Goal: Task Accomplishment & Management: Manage account settings

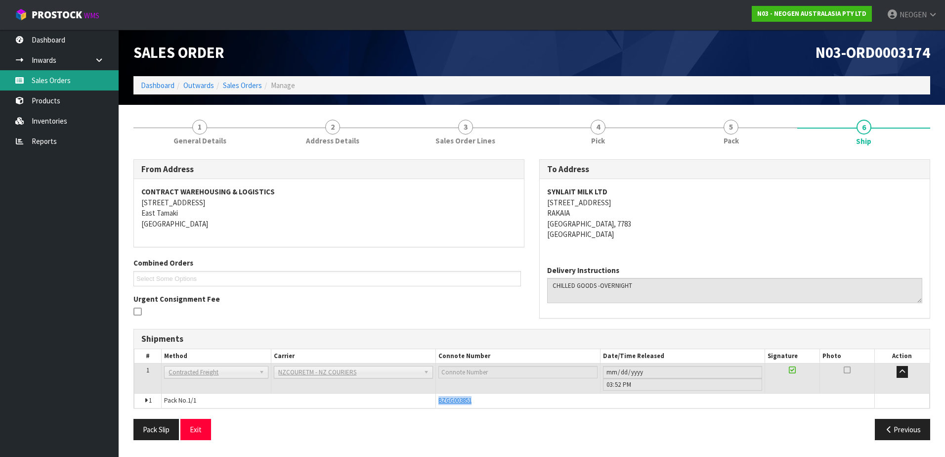
drag, startPoint x: 61, startPoint y: 79, endPoint x: 67, endPoint y: 82, distance: 6.2
click at [61, 79] on link "Sales Orders" at bounding box center [59, 80] width 119 height 20
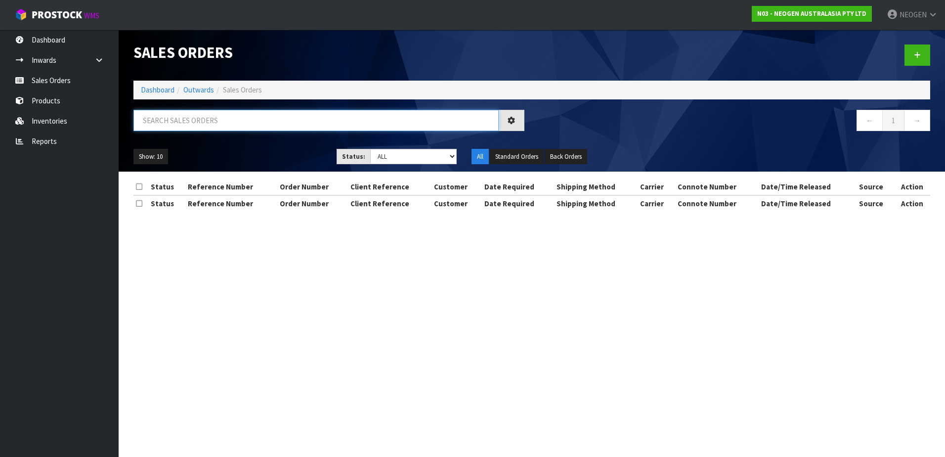
click at [182, 122] on input "text" at bounding box center [315, 120] width 365 height 21
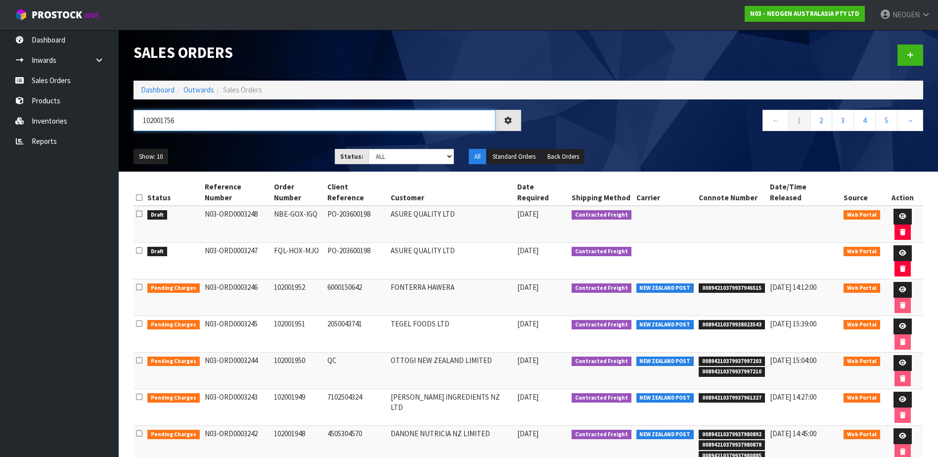
type input "102001756"
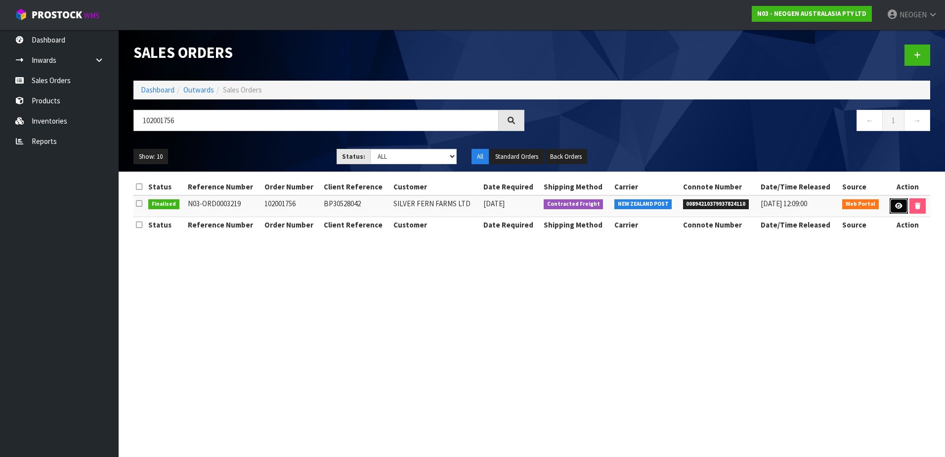
click at [899, 201] on link at bounding box center [899, 206] width 18 height 16
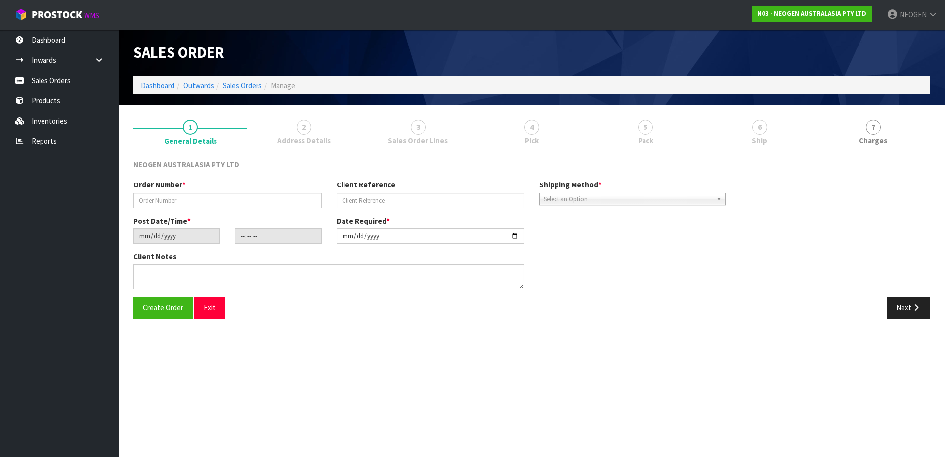
type input "102001756"
type input "BP30528042"
type input "[DATE]"
type input "09:28:00.000"
type input "[DATE]"
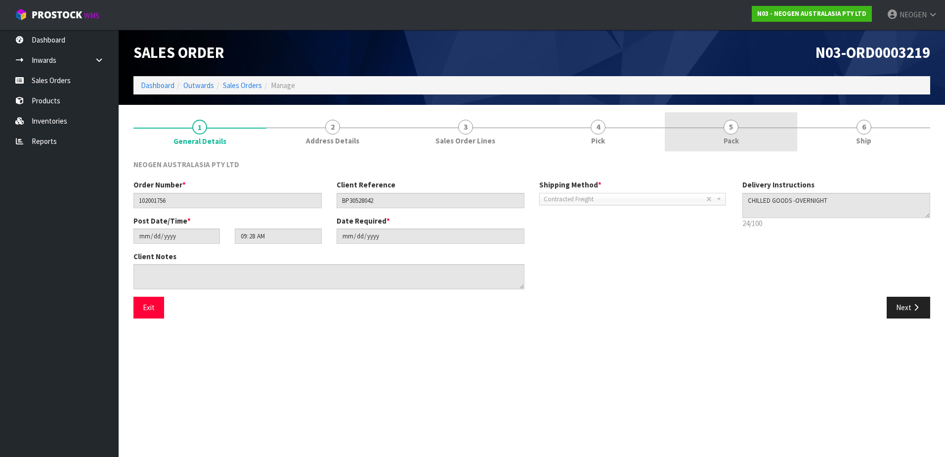
click at [737, 122] on span "5" at bounding box center [731, 127] width 15 height 15
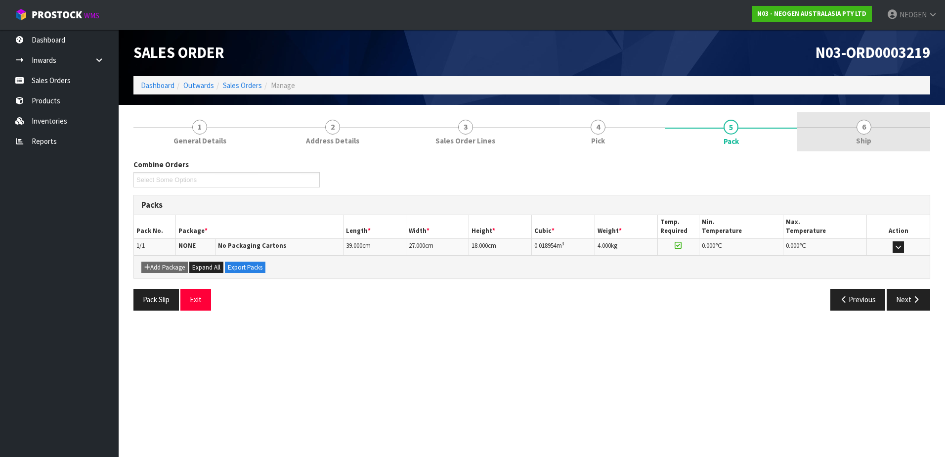
click at [858, 127] on span "6" at bounding box center [864, 127] width 15 height 15
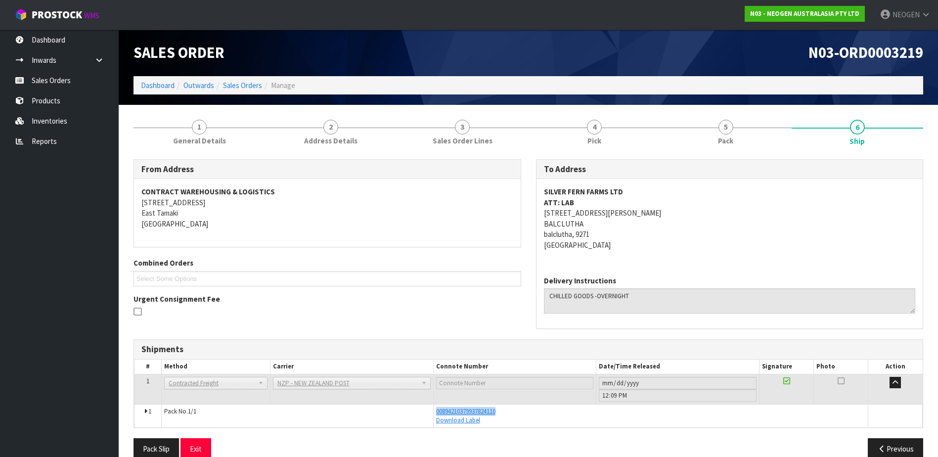
drag, startPoint x: 504, startPoint y: 410, endPoint x: 435, endPoint y: 414, distance: 69.3
click at [435, 414] on td "00894210379937824110 Download Label" at bounding box center [650, 415] width 435 height 23
copy span "00894210379937824110"
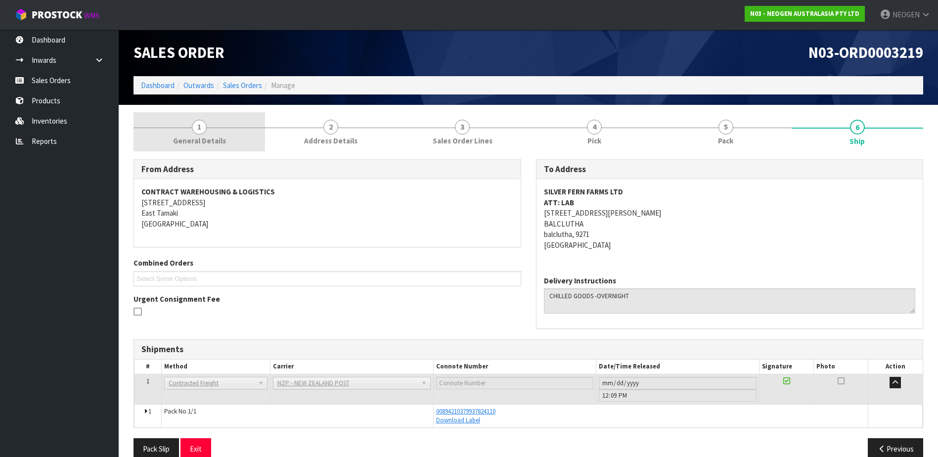
click at [202, 129] on span "1" at bounding box center [199, 127] width 15 height 15
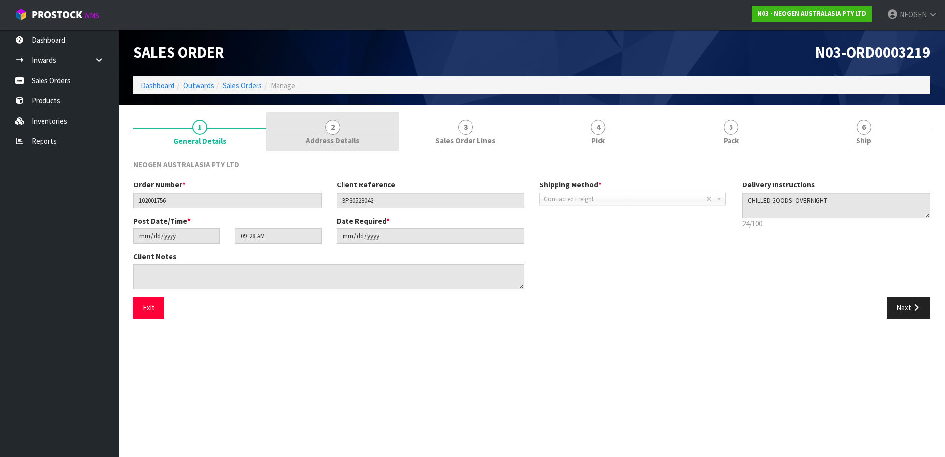
click at [336, 122] on span "2" at bounding box center [332, 127] width 15 height 15
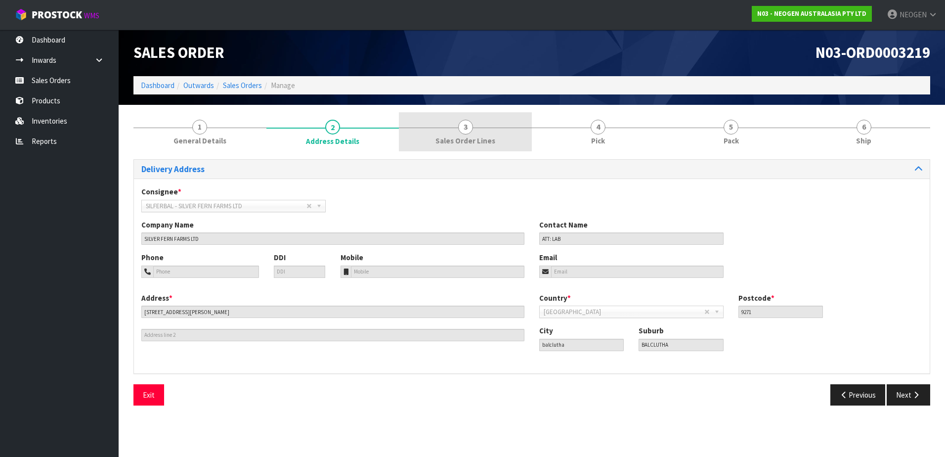
click at [465, 130] on span "3" at bounding box center [465, 127] width 15 height 15
